Goal: Information Seeking & Learning: Learn about a topic

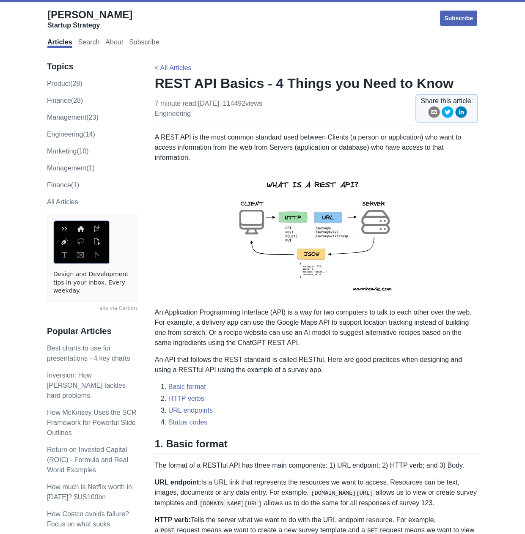
click at [285, 247] on img at bounding box center [316, 235] width 185 height 131
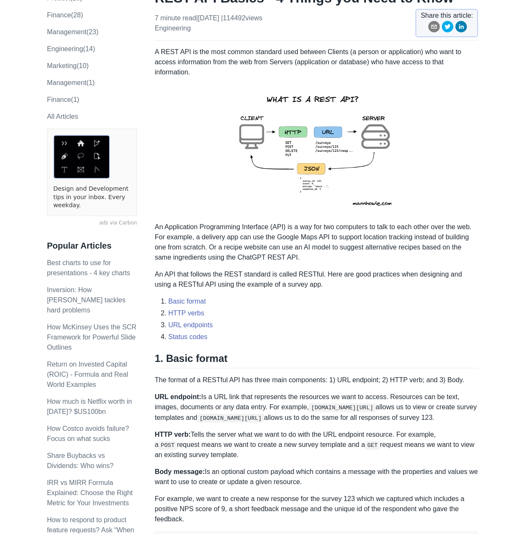
scroll to position [85, 0]
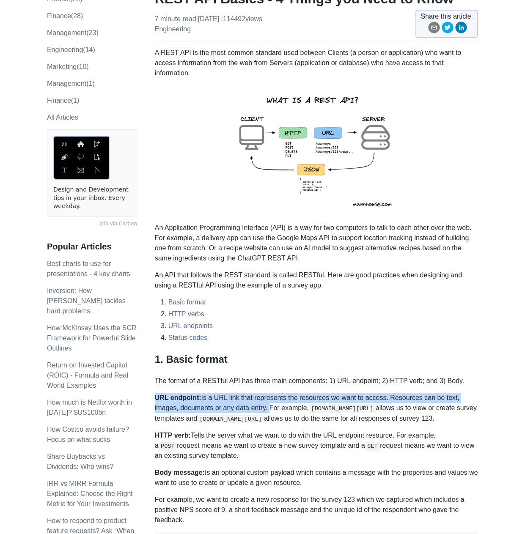
drag, startPoint x: 155, startPoint y: 397, endPoint x: 243, endPoint y: 411, distance: 89.1
click at [243, 411] on p "URL endpoint: Is a URL link that represents the resources we want to access. Re…" at bounding box center [316, 408] width 323 height 31
copy p "URL endpoint: Is a URL link that represents the resources we want to access. Re…"
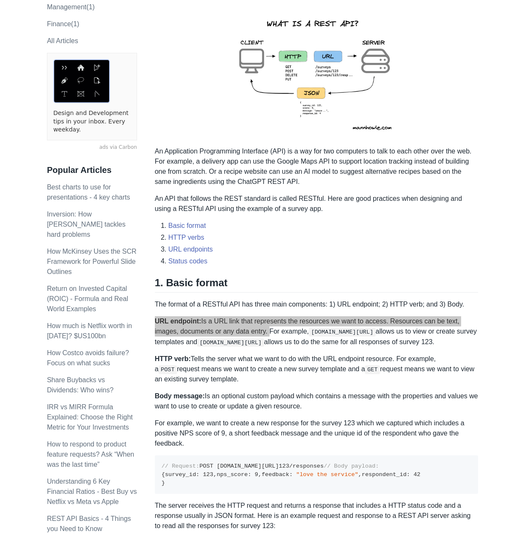
scroll to position [169, 0]
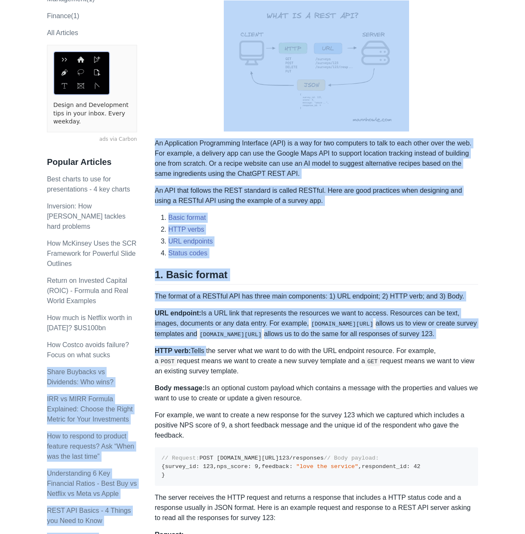
drag, startPoint x: 153, startPoint y: 348, endPoint x: 202, endPoint y: 352, distance: 49.2
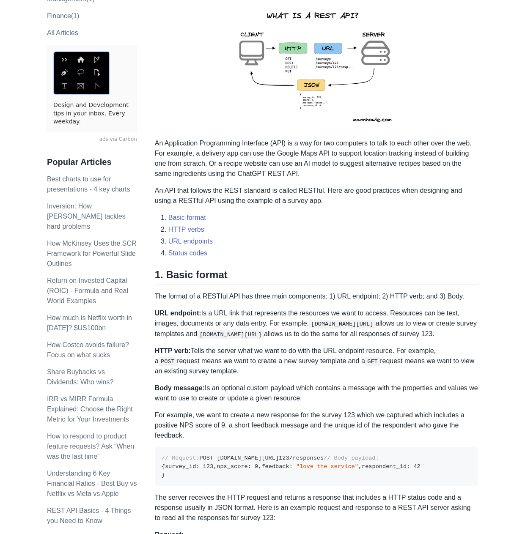
click at [190, 357] on p "HTTP verb: Tells the server what we want to do with the URL endpoint resource. …" at bounding box center [316, 361] width 323 height 30
drag, startPoint x: 155, startPoint y: 351, endPoint x: 229, endPoint y: 373, distance: 76.8
click at [229, 373] on p "HTTP verb: Tells the server what we want to do with the URL endpoint resource. …" at bounding box center [316, 361] width 323 height 30
copy p "HTTP verb: Tells the server what we want to do with the URL endpoint resource. …"
drag, startPoint x: 154, startPoint y: 388, endPoint x: 303, endPoint y: 398, distance: 149.2
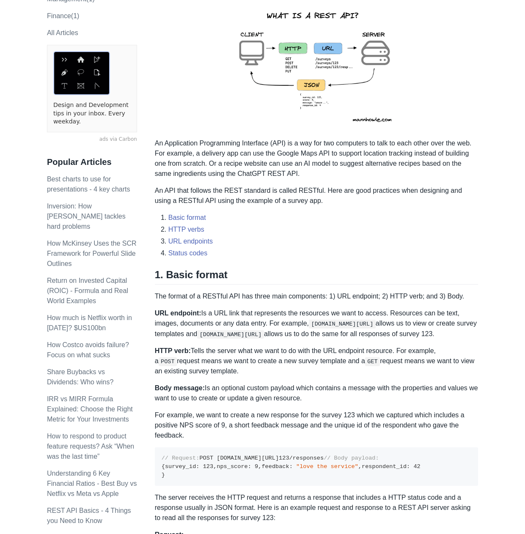
click at [303, 398] on p "Body message: Is an optional custom payload which contains a message with the p…" at bounding box center [316, 393] width 323 height 20
copy p "Body message: Is an optional custom payload which contains a message with the p…"
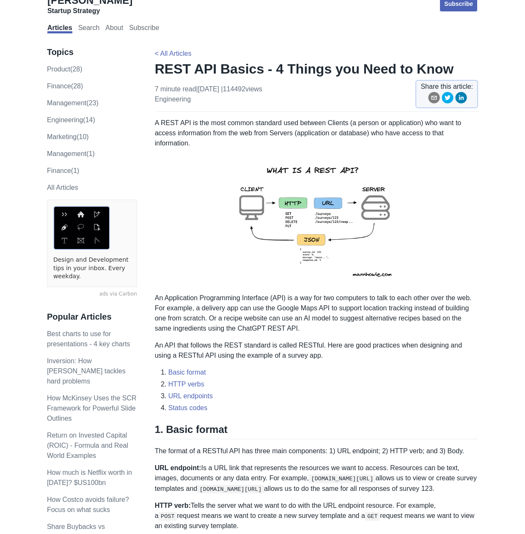
scroll to position [42, 0]
